Goal: Task Accomplishment & Management: Use online tool/utility

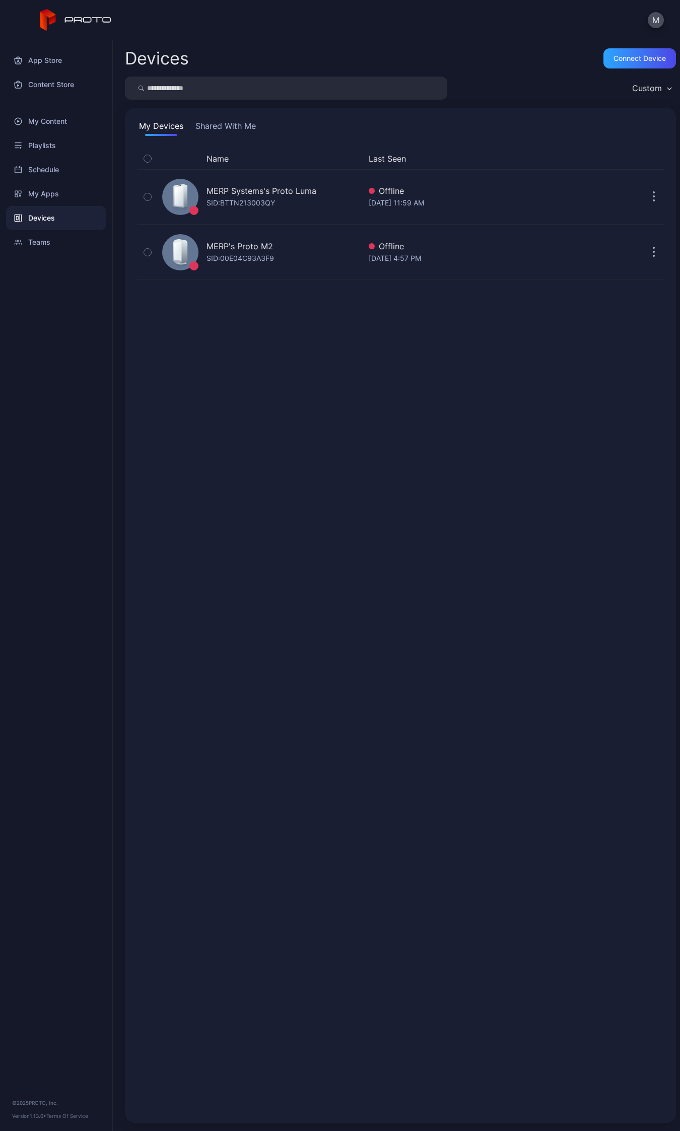
click at [552, 488] on div "Name Last Seen MERP Systems's Proto [PERSON_NAME]: BTTN213003QY Offline [DATE] …" at bounding box center [400, 629] width 527 height 963
click at [39, 242] on div "Teams" at bounding box center [56, 242] width 100 height 24
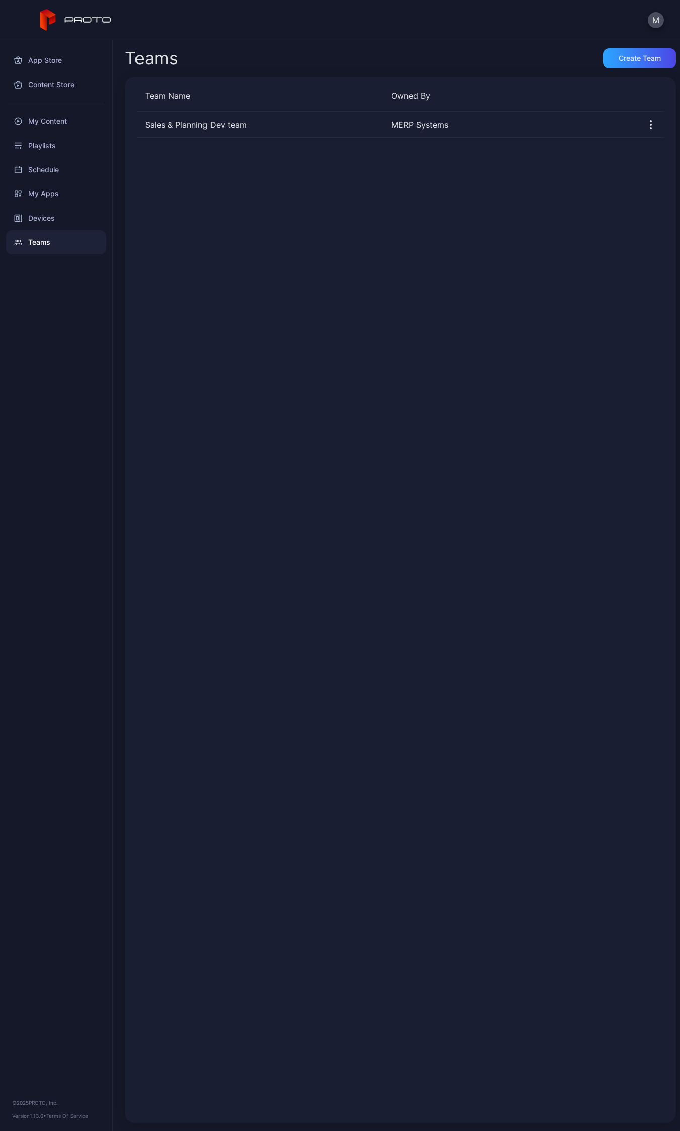
click at [449, 400] on div "Sales & Planning Dev team MERP Systems" at bounding box center [400, 611] width 527 height 999
click at [221, 126] on div "Sales & Planning Dev team" at bounding box center [260, 125] width 246 height 12
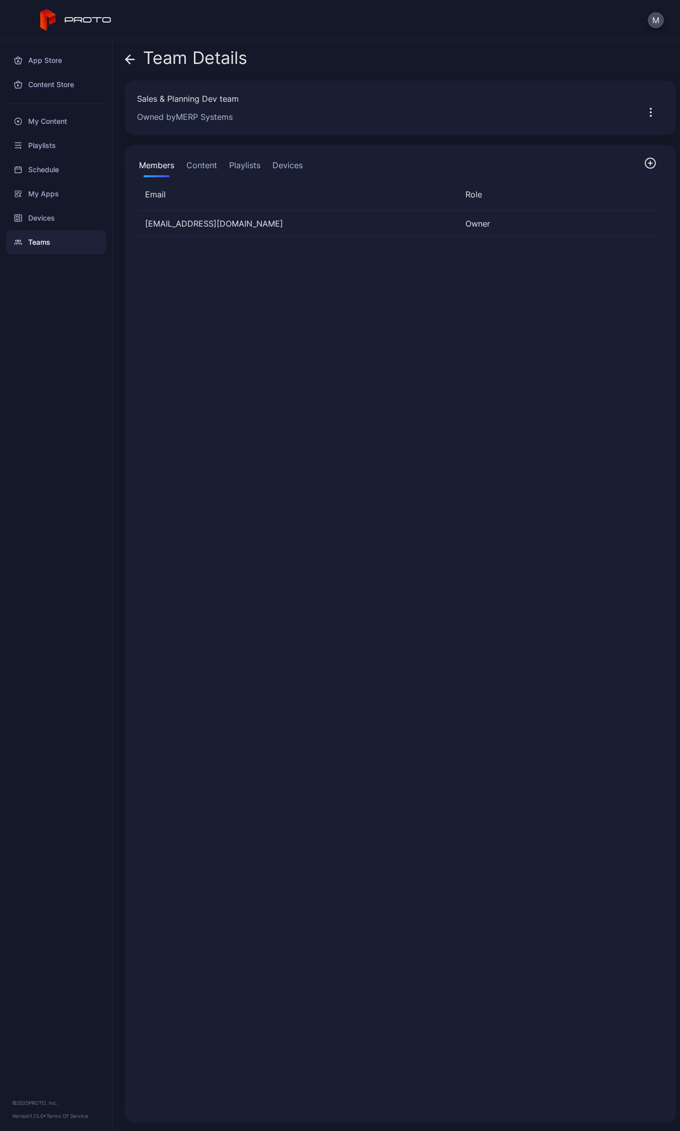
click at [227, 347] on div "psabu@merpsystems.com Owner" at bounding box center [396, 660] width 535 height 916
click at [48, 235] on div "Teams" at bounding box center [56, 242] width 100 height 24
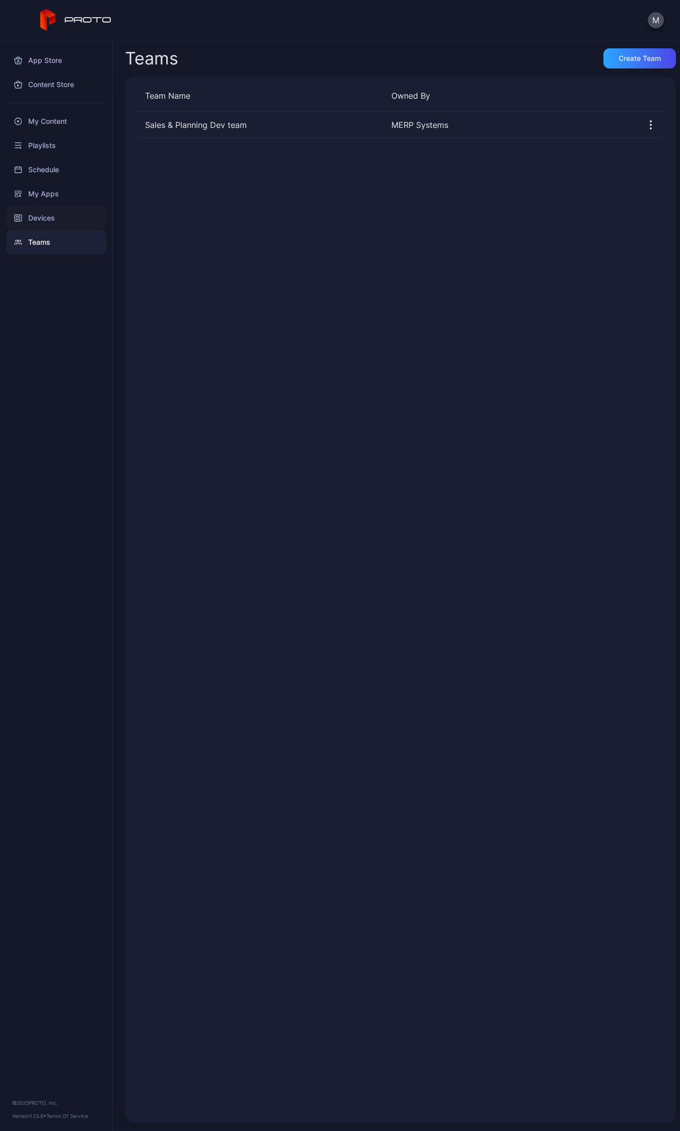
click at [44, 217] on div "Devices" at bounding box center [56, 218] width 100 height 24
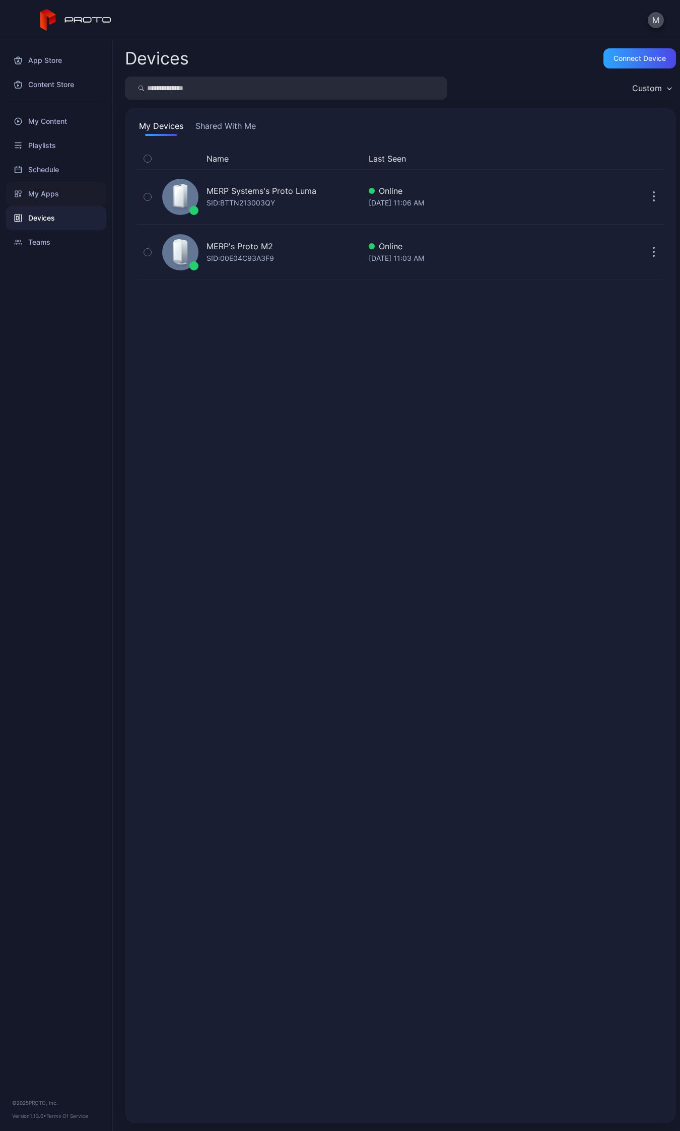
click at [46, 194] on div "My Apps" at bounding box center [56, 194] width 100 height 24
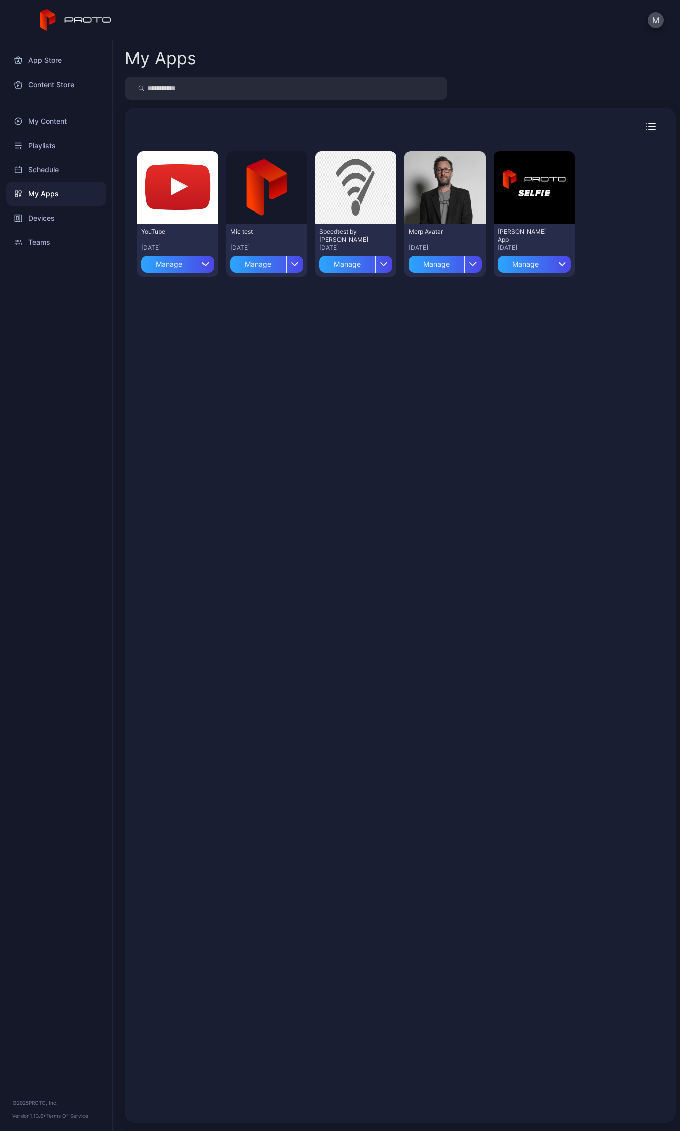
click at [261, 384] on div "Preview YouTube Aug 28, 2025 Manage Preview Mic test Aug 25, 2025 Manage Previe…" at bounding box center [400, 627] width 527 height 968
click at [47, 54] on div "App Store" at bounding box center [56, 60] width 100 height 24
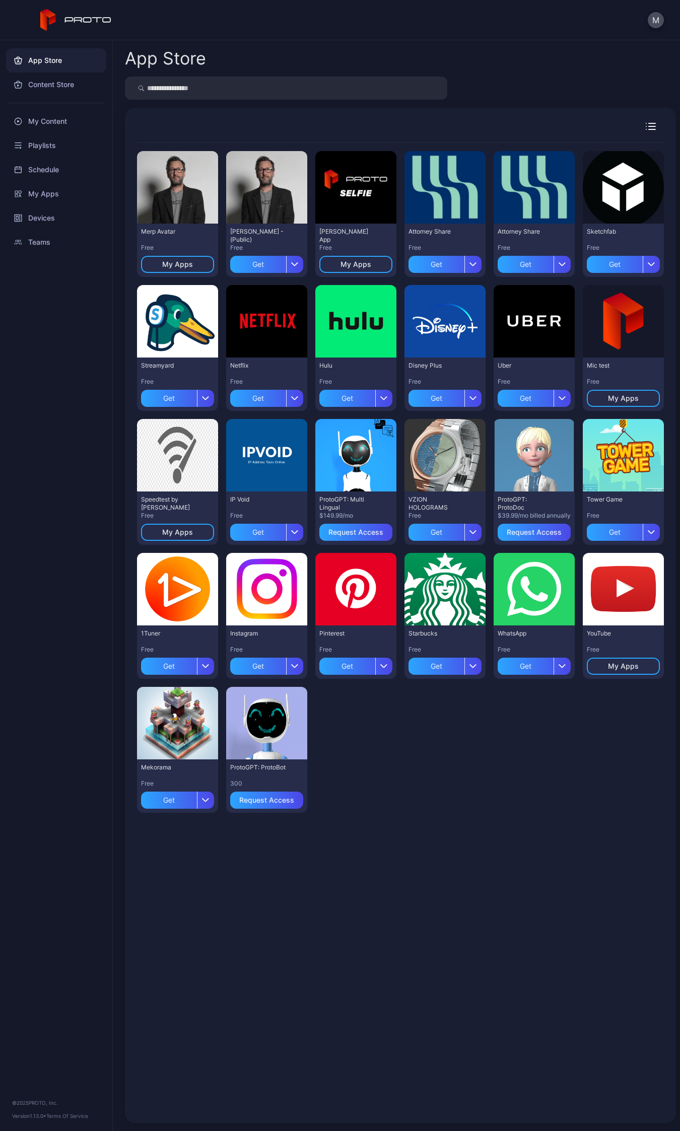
click at [444, 754] on div "Preview Merp Avatar Free My Apps Preview David N Persona - (Public) Free Get Pr…" at bounding box center [400, 482] width 527 height 678
click at [286, 534] on div "button" at bounding box center [294, 532] width 17 height 17
click at [262, 530] on div "Get" at bounding box center [258, 532] width 56 height 17
click at [42, 204] on div "My Apps" at bounding box center [56, 194] width 100 height 24
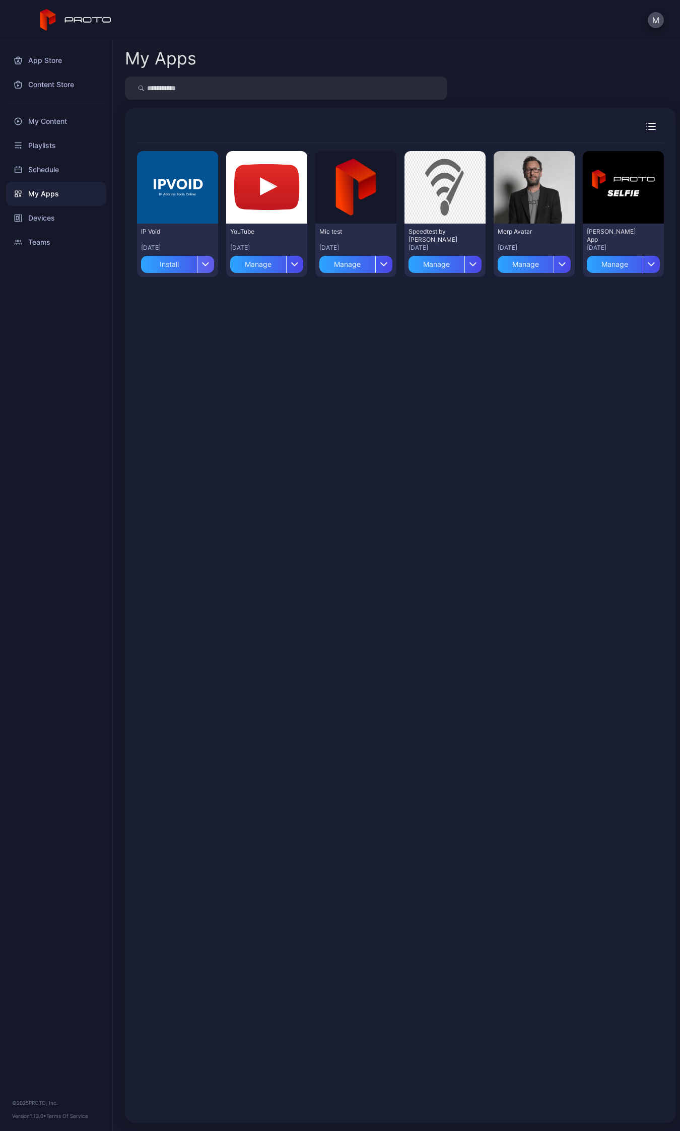
click at [201, 260] on div "button" at bounding box center [205, 264] width 17 height 17
click at [197, 290] on button "Install" at bounding box center [176, 293] width 86 height 32
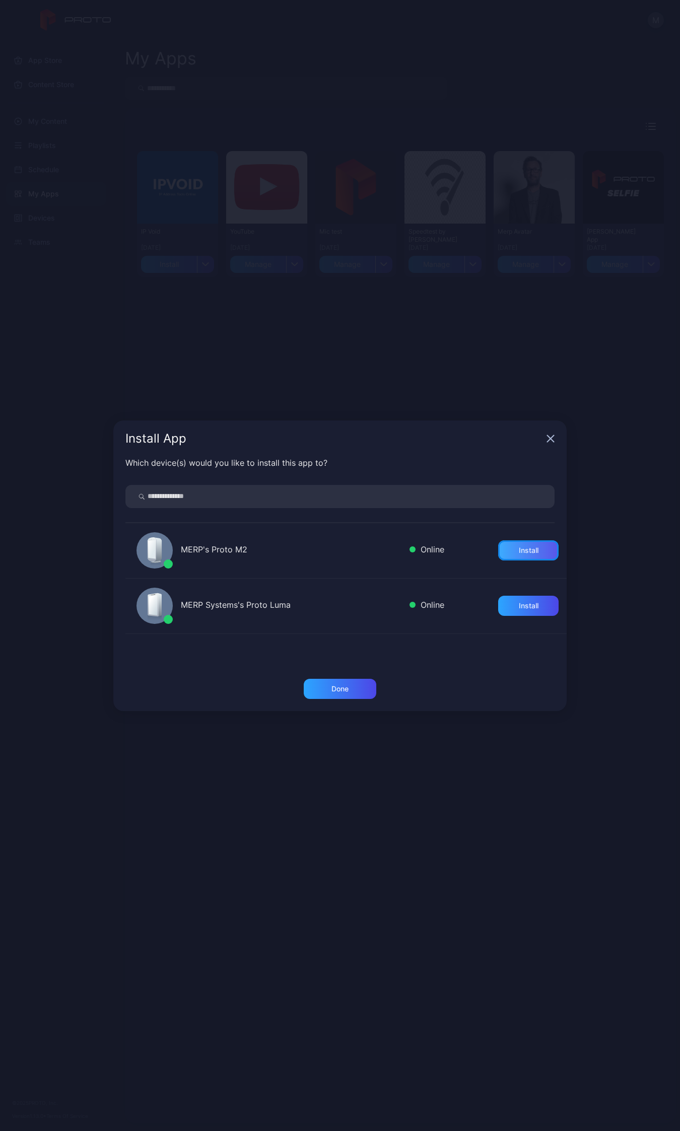
click at [524, 544] on div "Install" at bounding box center [528, 550] width 60 height 20
click at [519, 604] on div "Install" at bounding box center [529, 606] width 20 height 8
click at [352, 686] on div "Done" at bounding box center [340, 689] width 72 height 20
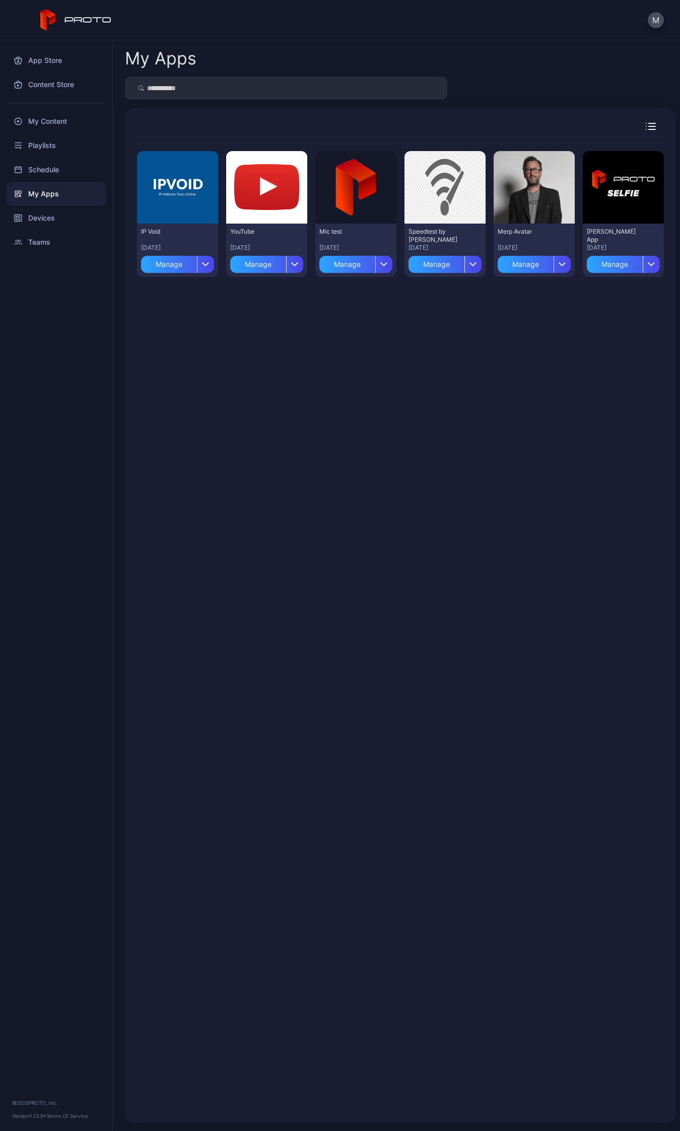
click at [518, 570] on div "Preview IP Void Aug 31, 2025 Manage Preview YouTube Aug 28, 2025 Manage Preview…" at bounding box center [400, 627] width 527 height 968
click at [647, 264] on icon "button" at bounding box center [651, 264] width 8 height 4
click at [618, 325] on button "Delete" at bounding box center [612, 326] width 86 height 32
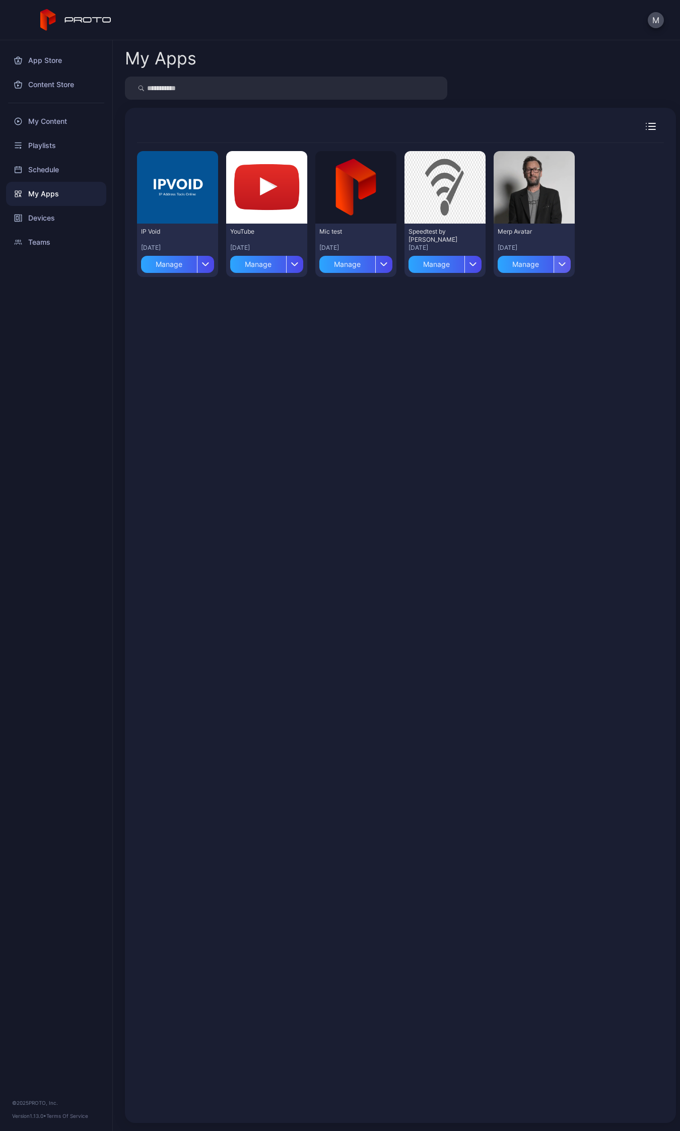
click at [558, 263] on icon "button" at bounding box center [562, 264] width 8 height 4
click at [536, 196] on div "Preview" at bounding box center [533, 187] width 81 height 72
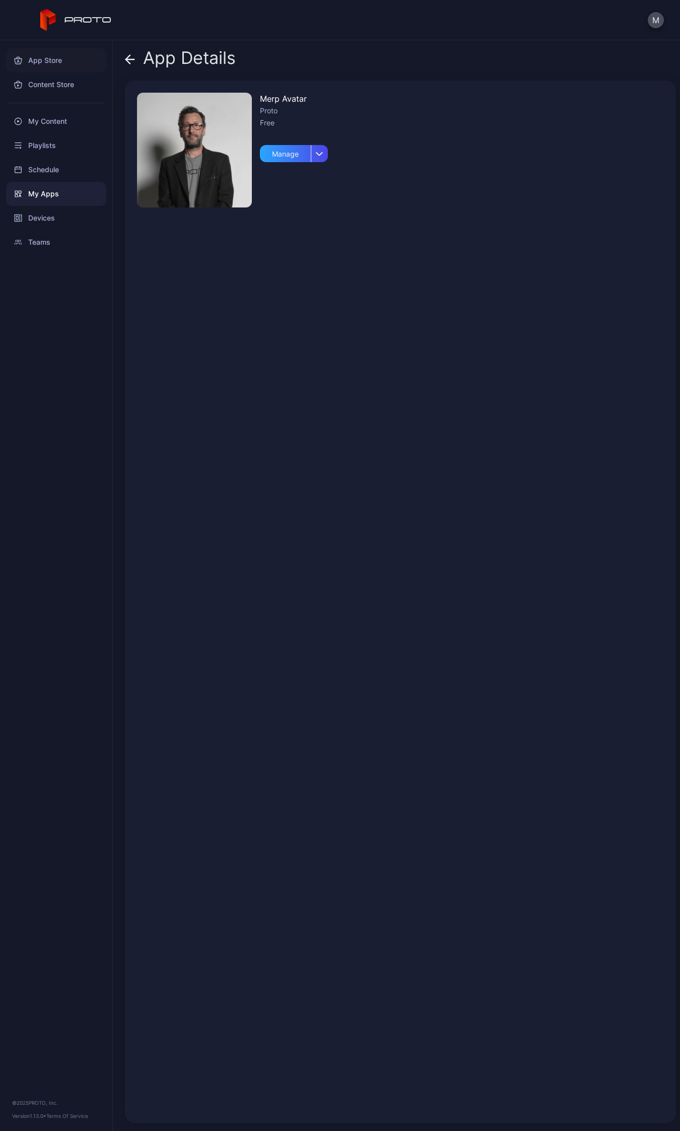
click at [38, 65] on div "App Store" at bounding box center [56, 60] width 100 height 24
